Goal: Answer question/provide support: Share knowledge or assist other users

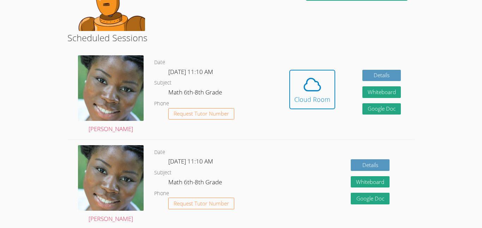
scroll to position [107, 0]
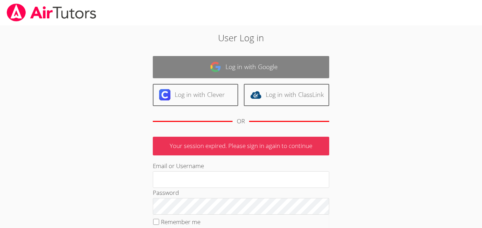
click at [235, 64] on link "Log in with Google" at bounding box center [241, 67] width 176 height 22
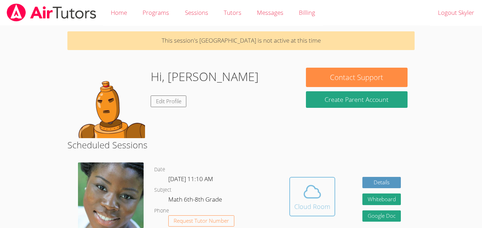
click at [311, 202] on div "Cloud Room" at bounding box center [312, 207] width 36 height 10
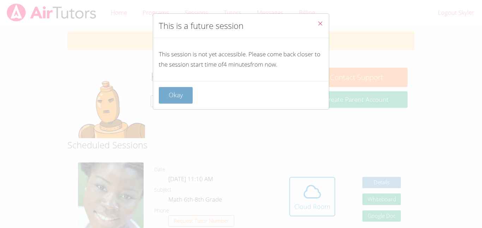
click at [175, 99] on button "Okay" at bounding box center [176, 95] width 34 height 17
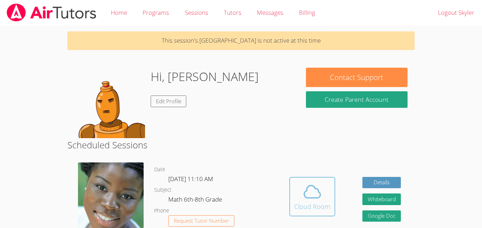
click at [308, 192] on icon at bounding box center [312, 192] width 20 height 20
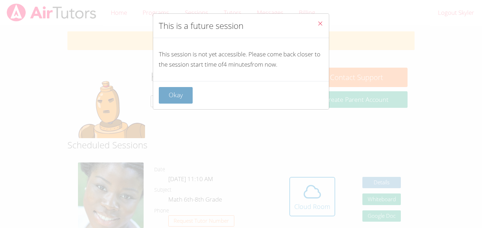
click at [176, 97] on button "Okay" at bounding box center [176, 95] width 34 height 17
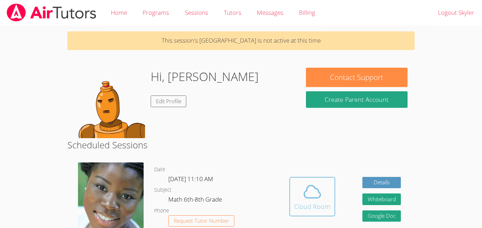
click at [333, 198] on button "Cloud Room" at bounding box center [312, 197] width 46 height 40
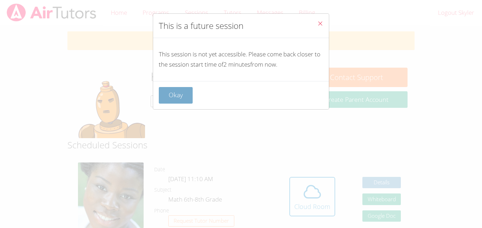
click at [182, 95] on button "Okay" at bounding box center [176, 95] width 34 height 17
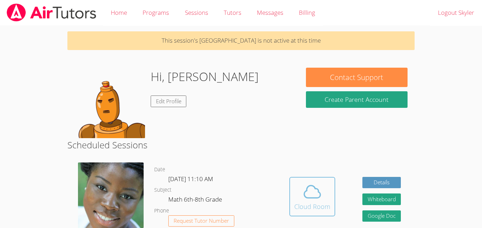
click at [291, 193] on button "Cloud Room" at bounding box center [312, 197] width 46 height 40
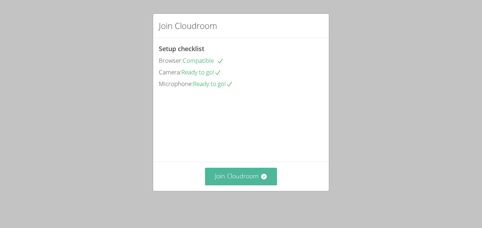
click at [220, 181] on button "Join Cloudroom" at bounding box center [241, 176] width 72 height 17
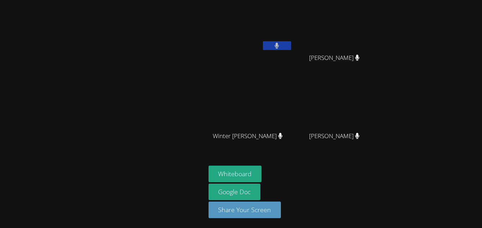
click at [280, 48] on button at bounding box center [277, 45] width 28 height 9
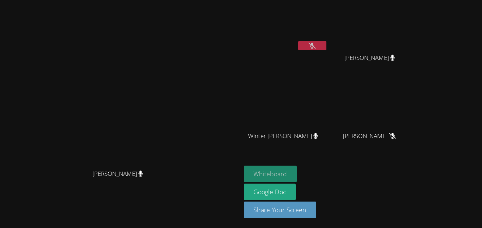
click at [297, 166] on button "Whiteboard" at bounding box center [270, 174] width 53 height 17
click at [326, 45] on button at bounding box center [312, 45] width 28 height 9
click at [326, 46] on button at bounding box center [312, 45] width 28 height 9
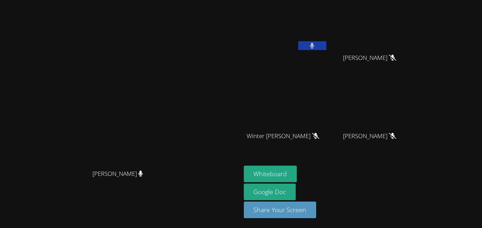
click at [326, 47] on button at bounding box center [312, 45] width 28 height 9
click at [316, 44] on icon at bounding box center [311, 46] width 7 height 6
click at [326, 46] on button at bounding box center [312, 45] width 28 height 9
click at [316, 48] on icon at bounding box center [311, 46] width 7 height 6
click at [326, 47] on button at bounding box center [312, 45] width 28 height 9
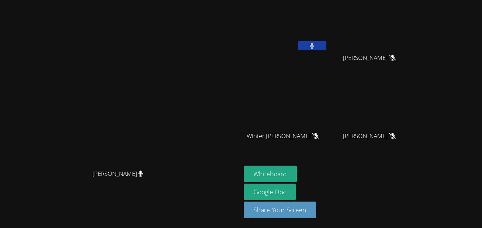
click at [326, 46] on button at bounding box center [312, 45] width 28 height 9
click at [326, 43] on button at bounding box center [312, 45] width 28 height 9
click at [326, 48] on button at bounding box center [312, 45] width 28 height 9
click at [316, 48] on icon at bounding box center [311, 46] width 7 height 6
click at [326, 48] on button at bounding box center [312, 45] width 28 height 9
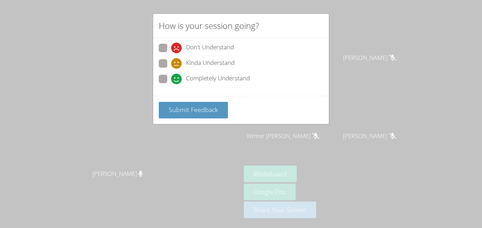
click at [171, 84] on span at bounding box center [171, 84] width 0 height 0
click at [171, 77] on input "Completely Understand" at bounding box center [174, 78] width 6 height 6
radio input "true"
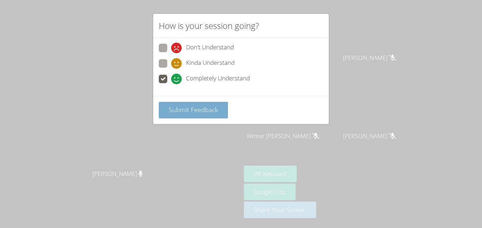
click at [181, 109] on span "Submit Feedback" at bounding box center [193, 110] width 49 height 8
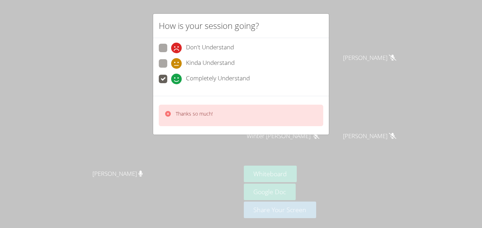
click at [144, 114] on div "How is your session going? Don't Understand Kinda Understand Completely Underst…" at bounding box center [241, 114] width 482 height 228
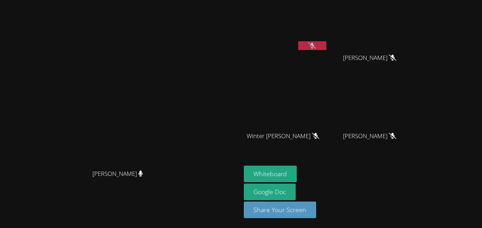
click at [326, 47] on button at bounding box center [312, 45] width 28 height 9
click at [326, 46] on button at bounding box center [312, 45] width 28 height 9
click at [316, 48] on icon at bounding box center [311, 46] width 7 height 6
click at [326, 48] on button at bounding box center [312, 45] width 28 height 9
click at [326, 49] on button at bounding box center [312, 45] width 28 height 9
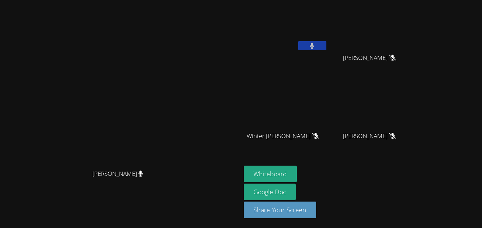
click at [326, 46] on button at bounding box center [312, 45] width 28 height 9
click at [326, 45] on button at bounding box center [312, 45] width 28 height 9
